Goal: Task Accomplishment & Management: Use online tool/utility

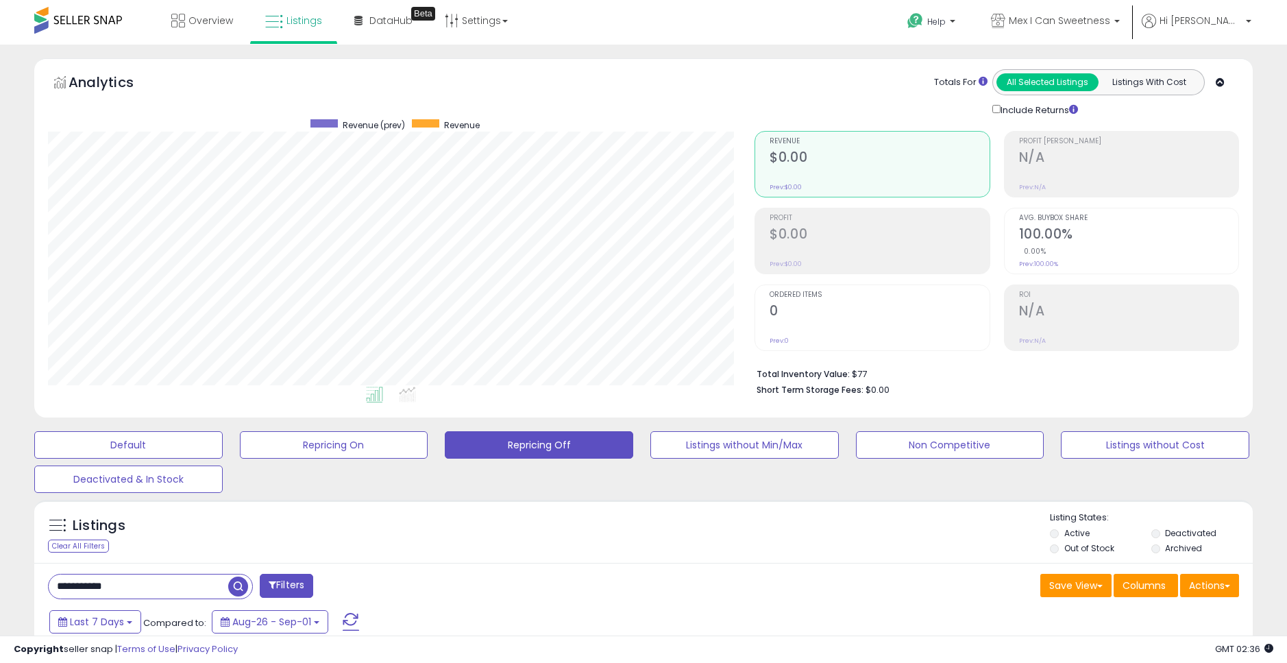
scroll to position [281, 707]
click at [169, 587] on input "**********" at bounding box center [140, 586] width 182 height 24
type input "******"
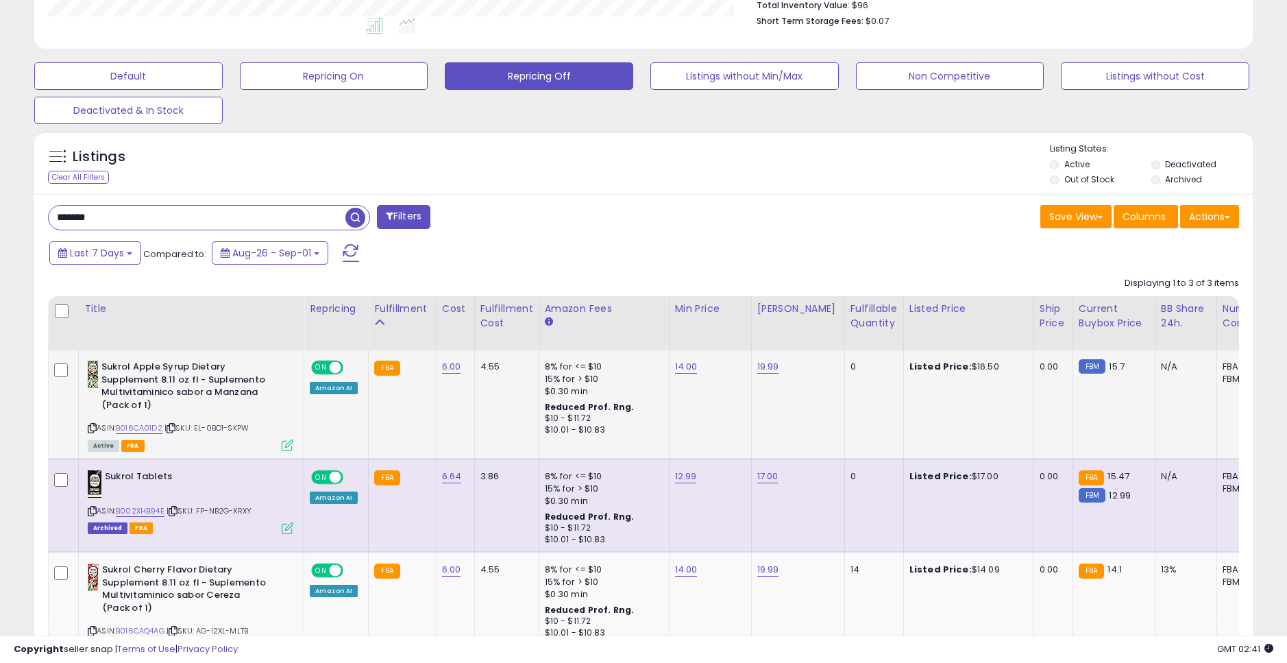
scroll to position [371, 0]
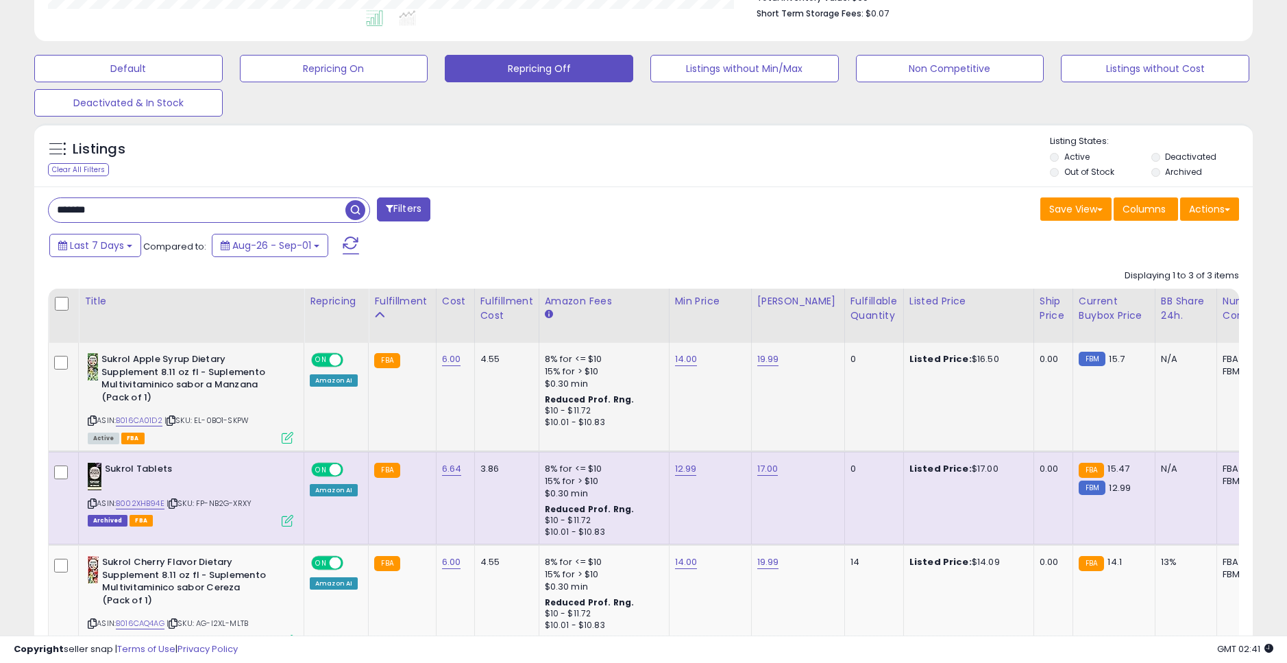
click at [447, 358] on link "6.00" at bounding box center [451, 359] width 19 height 14
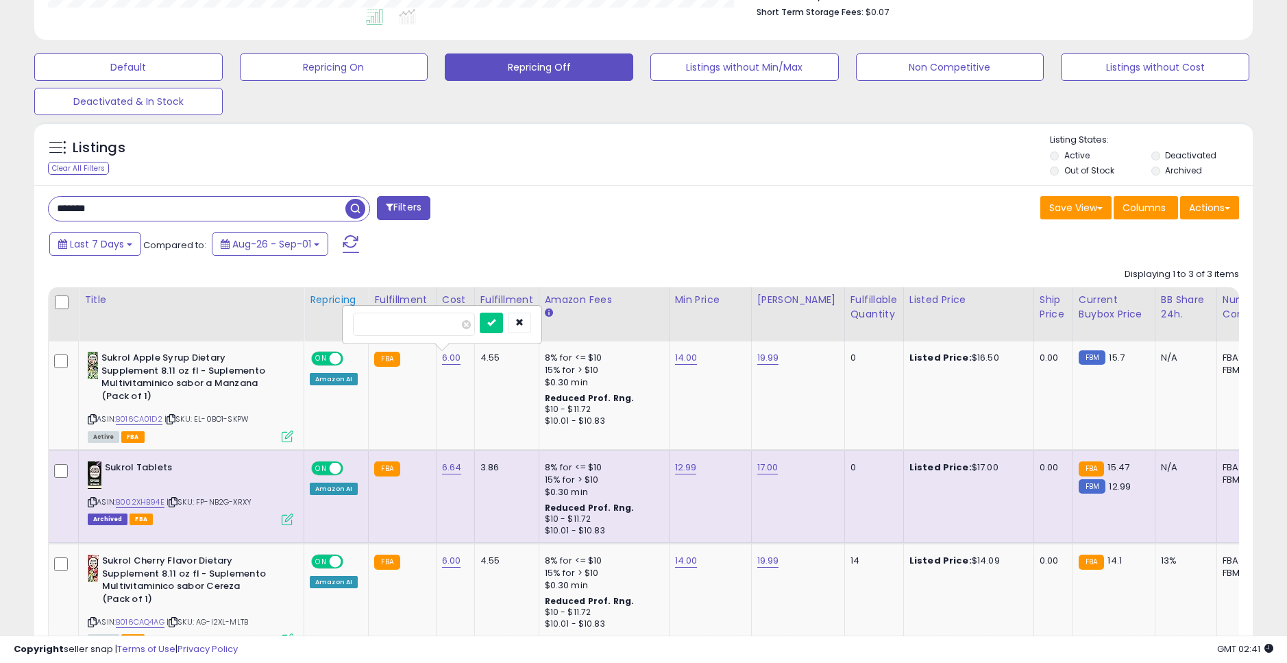
drag, startPoint x: 399, startPoint y: 324, endPoint x: 337, endPoint y: 319, distance: 61.9
click at [337, 319] on table "Title Repricing" at bounding box center [1030, 470] width 1965 height 367
type input "*"
click at [495, 319] on icon "submit" at bounding box center [491, 322] width 8 height 8
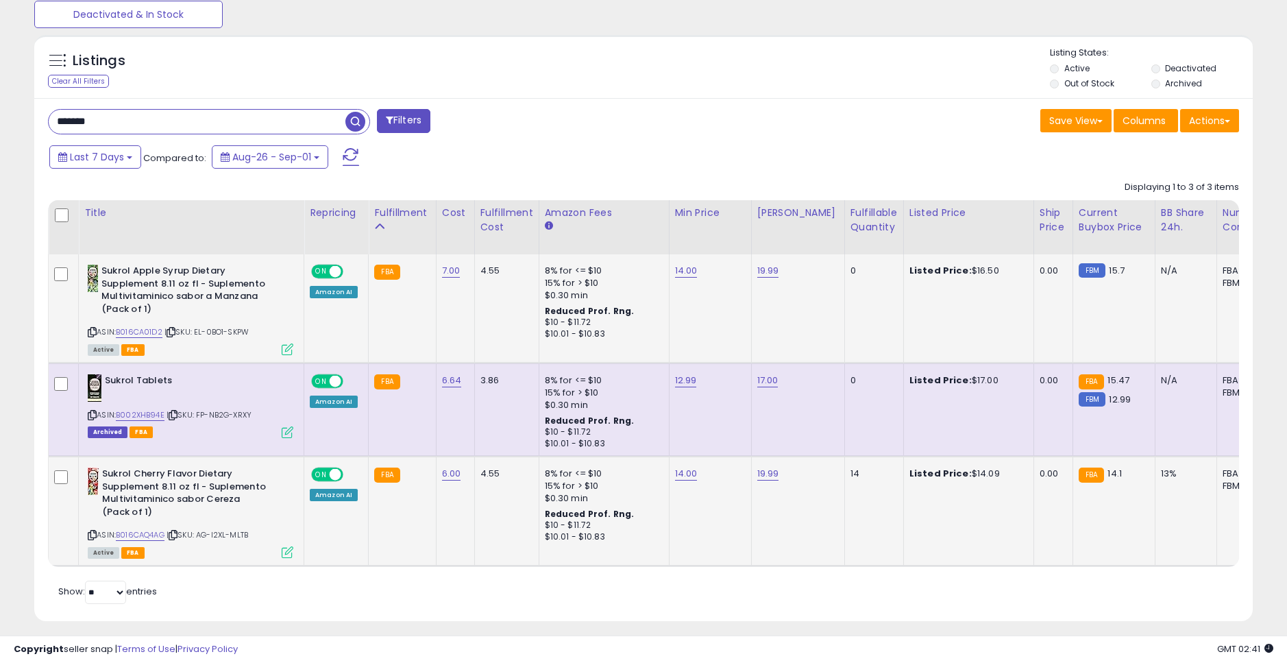
scroll to position [464, 0]
click at [444, 467] on link "6.00" at bounding box center [451, 474] width 19 height 14
drag, startPoint x: 422, startPoint y: 434, endPoint x: 323, endPoint y: 428, distance: 98.9
click at [323, 428] on tbody "Sukrol Apple Syrup Dietary Supplement 8.11 oz fl - Suplemento Multivitaminico s…" at bounding box center [1031, 410] width 1965 height 311
type input "*"
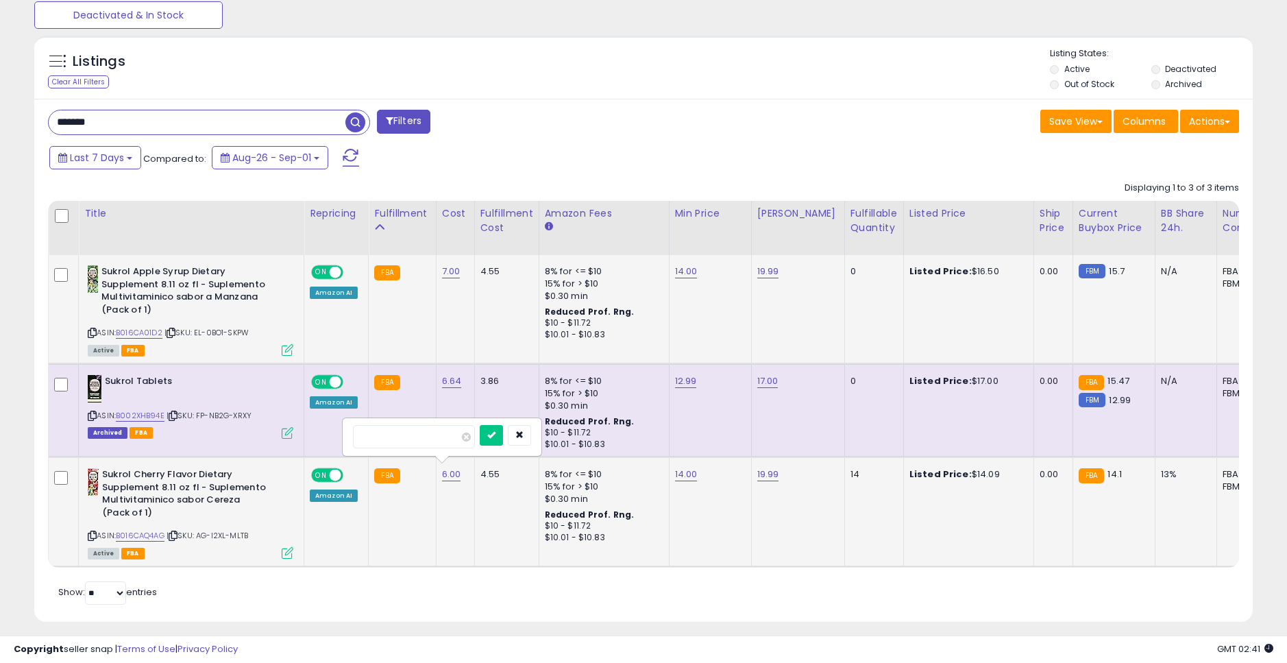
click at [502, 436] on button "submit" at bounding box center [491, 435] width 23 height 21
click at [686, 267] on link "14.00" at bounding box center [686, 272] width 23 height 14
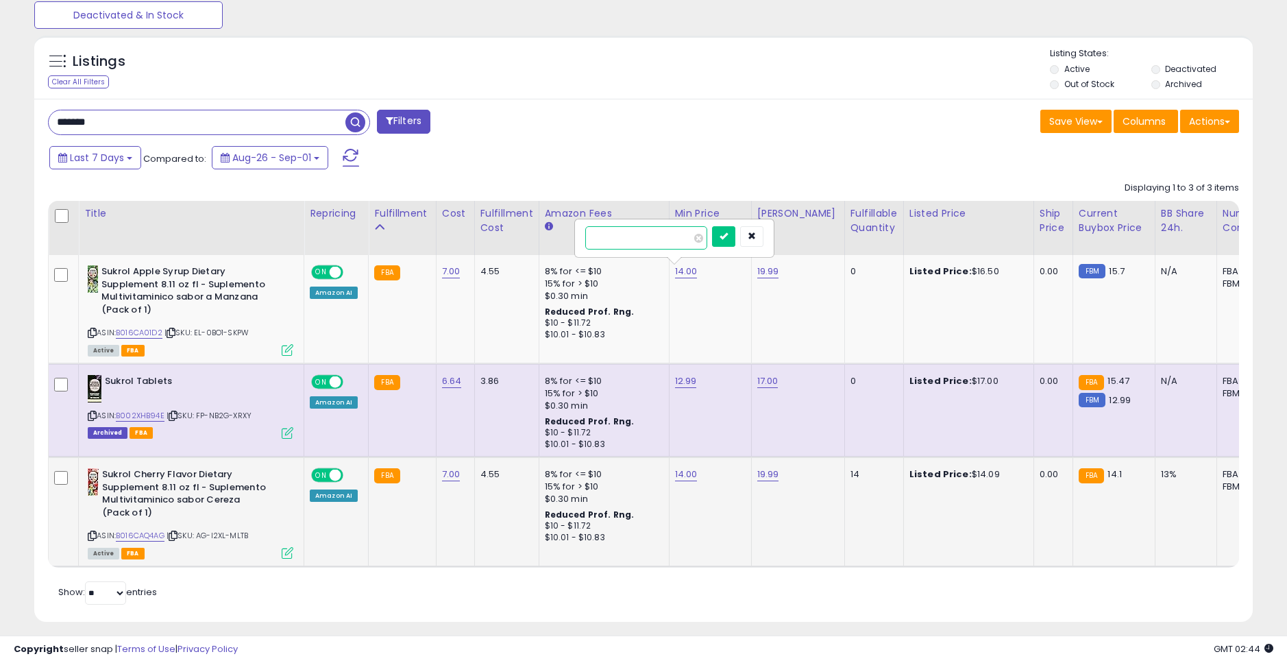
drag, startPoint x: 633, startPoint y: 233, endPoint x: 560, endPoint y: 234, distance: 72.6
click at [560, 234] on table "Title Repricing" at bounding box center [1030, 384] width 1965 height 367
type input "*****"
click at [728, 234] on icon "submit" at bounding box center [724, 236] width 8 height 8
click at [759, 268] on link "19.99" at bounding box center [768, 272] width 22 height 14
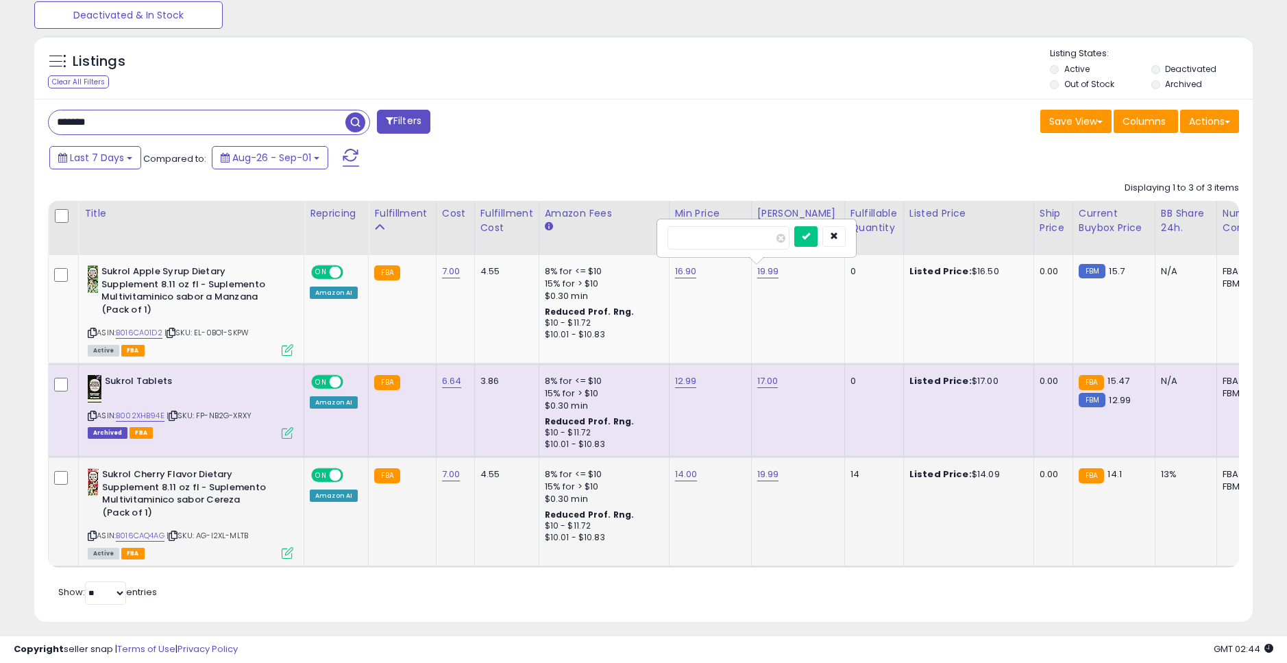
drag, startPoint x: 716, startPoint y: 236, endPoint x: 647, endPoint y: 233, distance: 69.3
click at [647, 233] on table "Title Repricing" at bounding box center [1030, 384] width 1965 height 367
type input "**"
click at [815, 238] on button "submit" at bounding box center [805, 236] width 23 height 21
click at [678, 470] on link "14.00" at bounding box center [686, 474] width 23 height 14
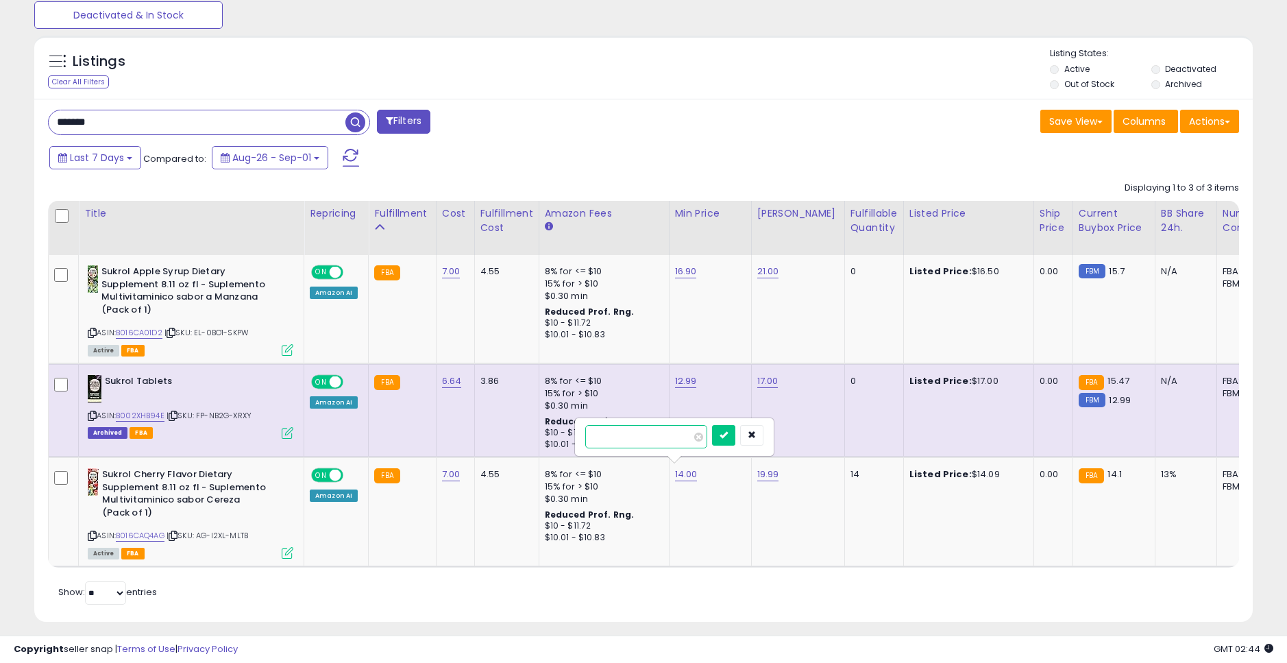
drag, startPoint x: 641, startPoint y: 439, endPoint x: 547, endPoint y: 431, distance: 94.9
click at [547, 431] on tbody "Sukrol Apple Syrup Dietary Supplement 8.11 oz fl - Suplemento Multivitaminico s…" at bounding box center [1031, 410] width 1965 height 311
type input "*****"
click at [735, 435] on button "submit" at bounding box center [723, 435] width 23 height 21
click at [761, 467] on link "19.99" at bounding box center [768, 474] width 22 height 14
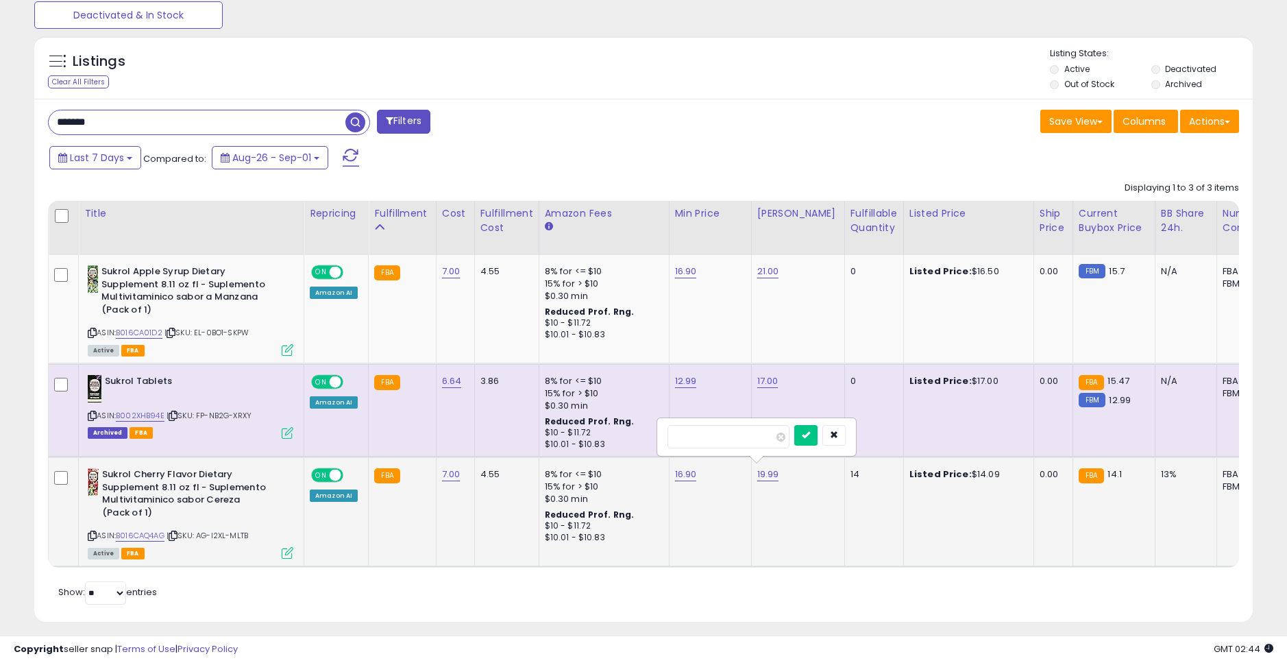
drag, startPoint x: 713, startPoint y: 434, endPoint x: 663, endPoint y: 431, distance: 50.1
click at [663, 431] on div "*****" at bounding box center [756, 437] width 197 height 36
type input "**"
drag, startPoint x: 819, startPoint y: 437, endPoint x: 801, endPoint y: 443, distance: 18.9
click at [818, 437] on button "submit" at bounding box center [805, 435] width 23 height 21
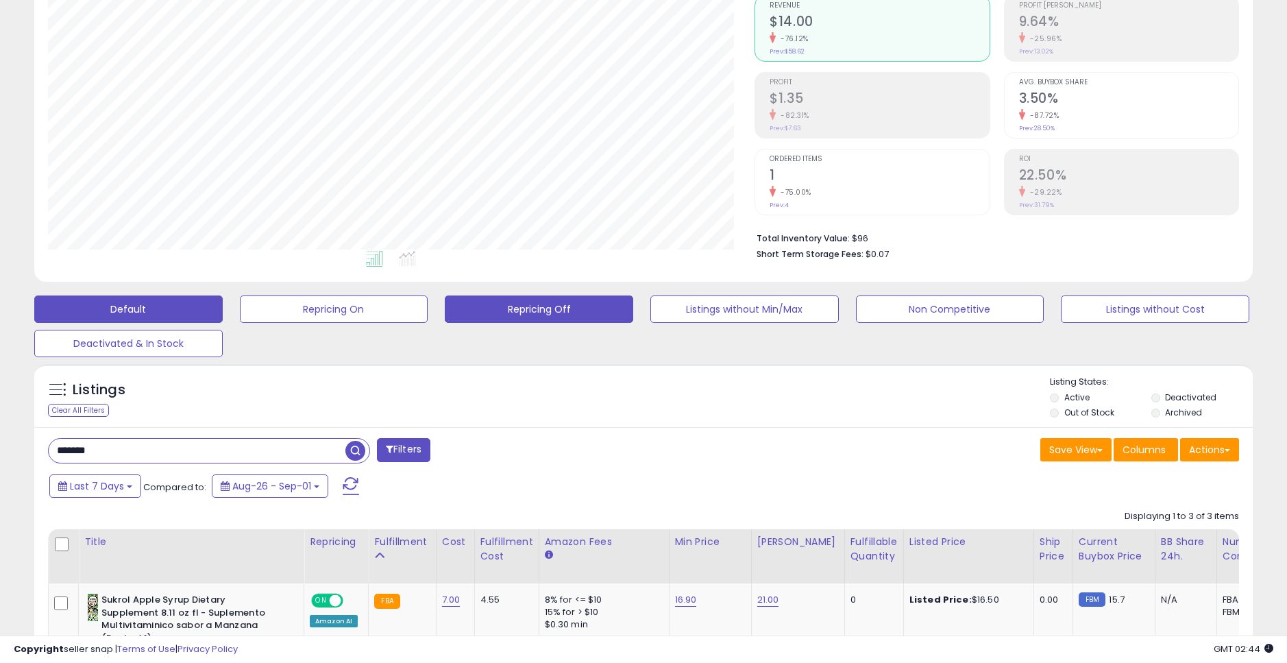
scroll to position [135, 0]
